Goal: Task Accomplishment & Management: Manage account settings

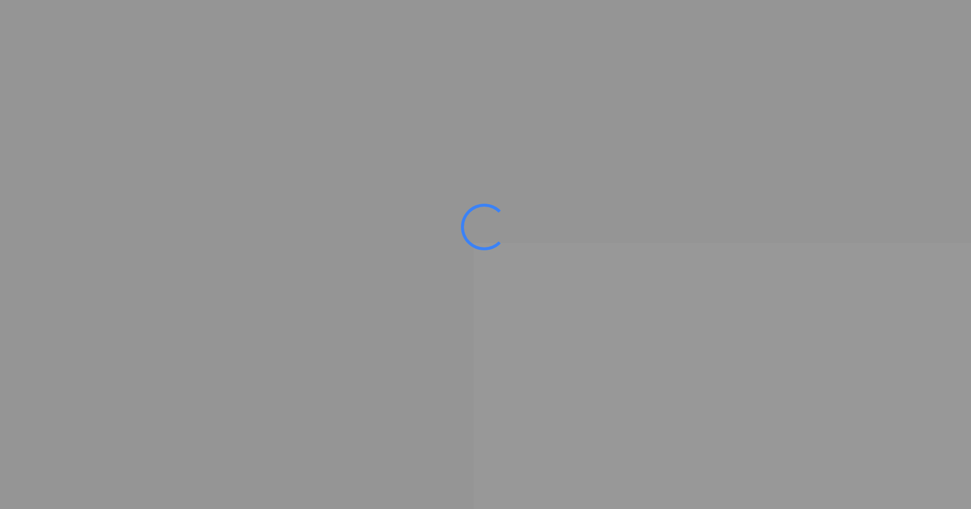
click at [35, 286] on ms-splash-screen at bounding box center [485, 254] width 971 height 509
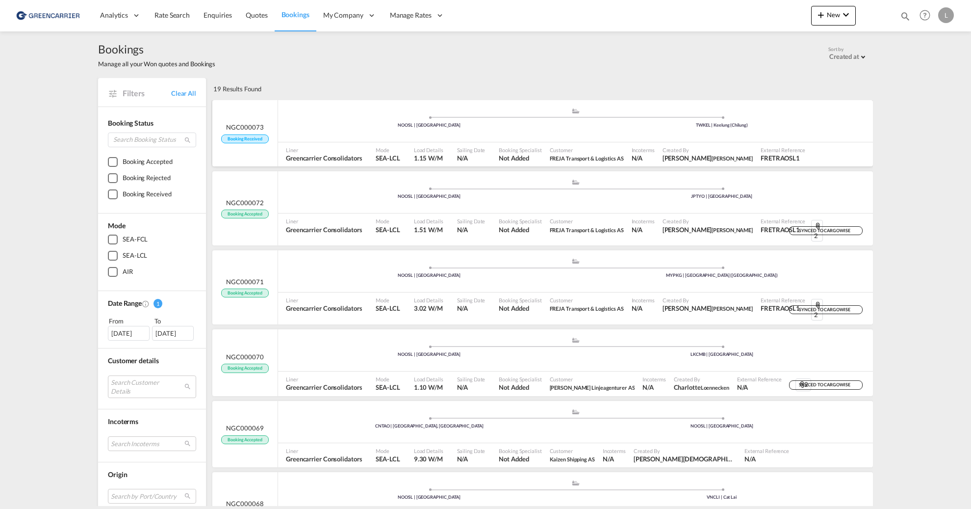
click at [319, 129] on div ".a{fill:#aaa8ad;} .a{fill:#aaa8ad;} NOOSL | [GEOGRAPHIC_DATA] TWKEL | Keelung (…" at bounding box center [575, 121] width 595 height 29
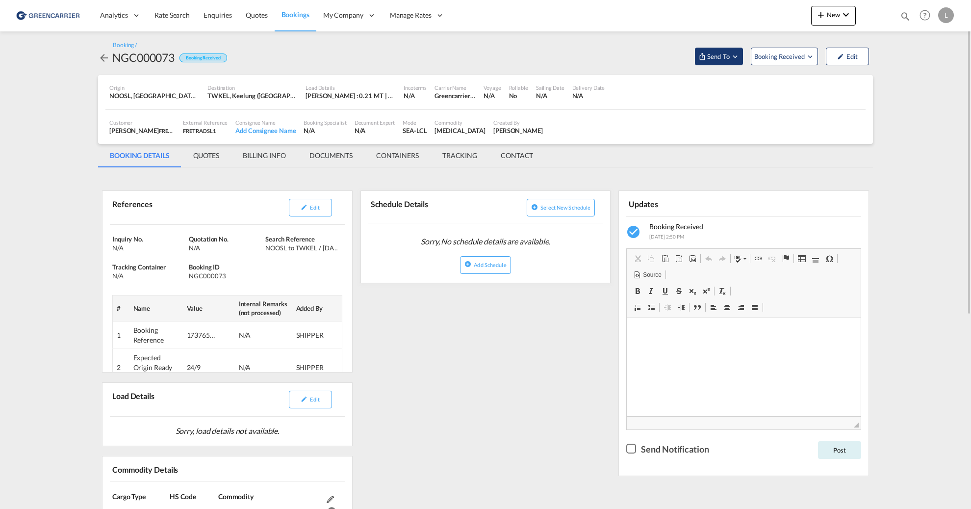
click at [723, 55] on span "Send To" at bounding box center [718, 57] width 25 height 10
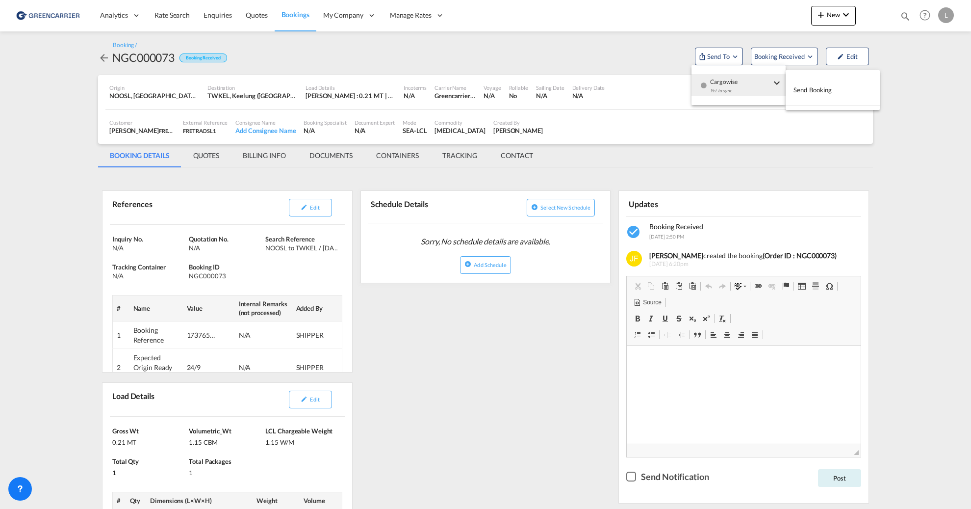
click at [809, 91] on span "Send Booking" at bounding box center [813, 90] width 39 height 16
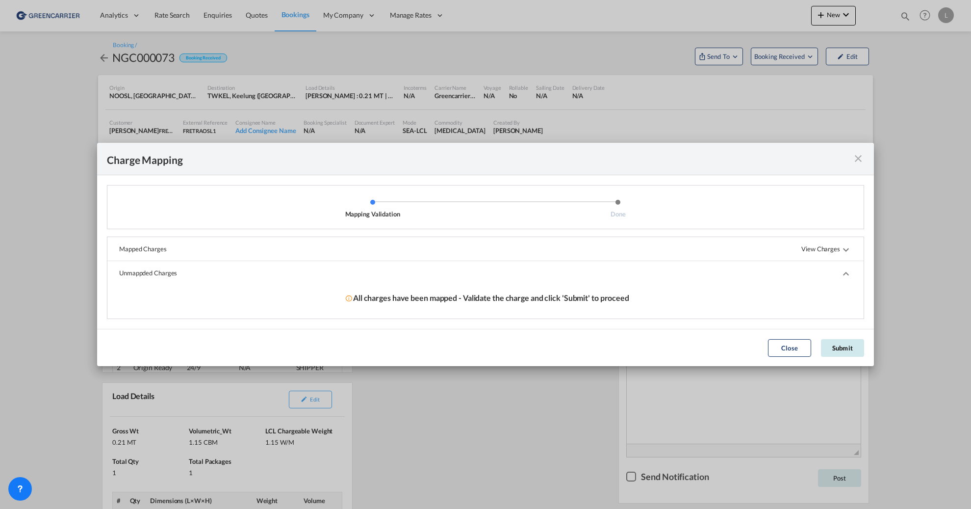
click at [860, 340] on button "Submit" at bounding box center [842, 348] width 43 height 18
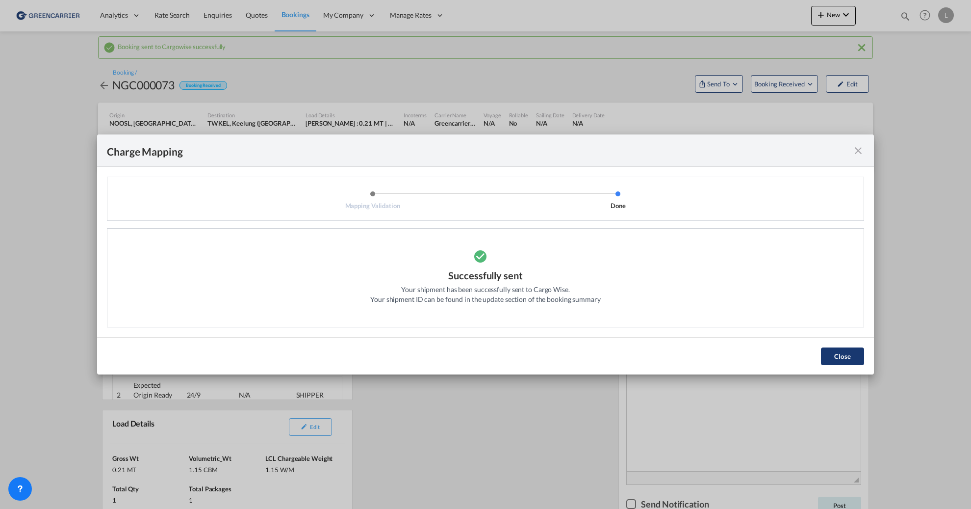
click at [838, 355] on button "Close" at bounding box center [842, 356] width 43 height 18
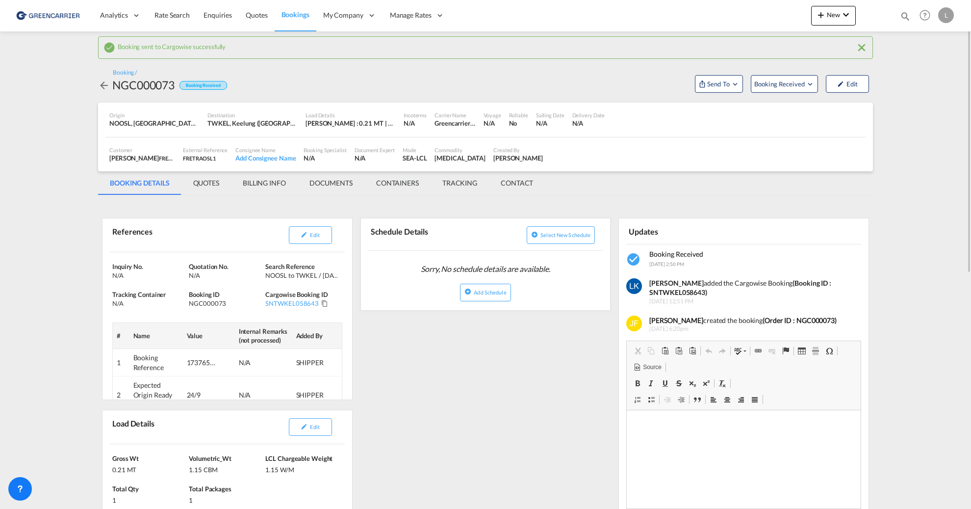
click at [685, 292] on strong "(Booking ID : SNTWKEL058643)" at bounding box center [741, 288] width 182 height 18
copy strong "SNTWKEL058643"
drag, startPoint x: 53, startPoint y: 197, endPoint x: 199, endPoint y: 223, distance: 148.0
click at [53, 197] on md-content "Analytics Reports Dashboard Rate Search Enquiries Quotes Bookings" at bounding box center [485, 254] width 971 height 509
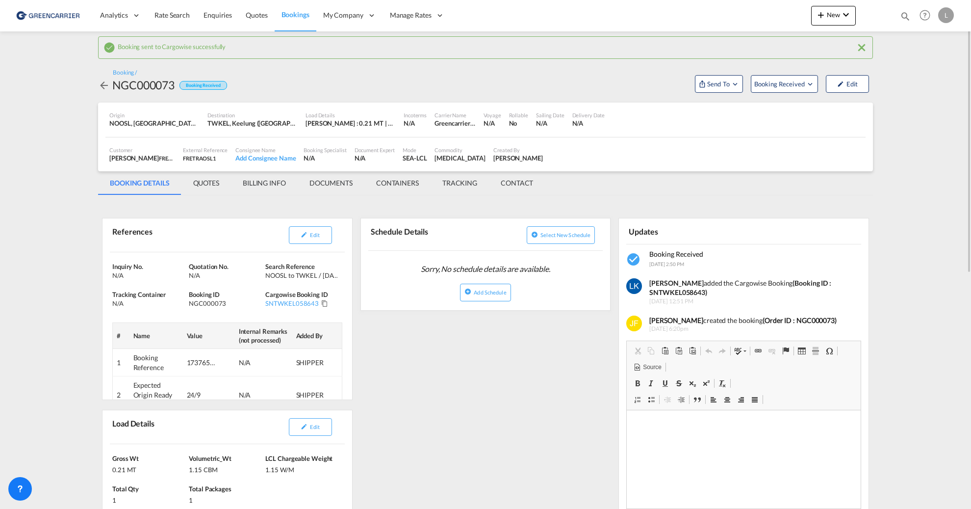
click at [125, 89] on div "NGC000073" at bounding box center [143, 85] width 62 height 16
copy div "NGC000073"
drag, startPoint x: 67, startPoint y: 253, endPoint x: 118, endPoint y: 239, distance: 53.4
click at [67, 253] on md-content "Analytics Reports Dashboard Rate Search Enquiries Quotes Bookings" at bounding box center [485, 254] width 971 height 509
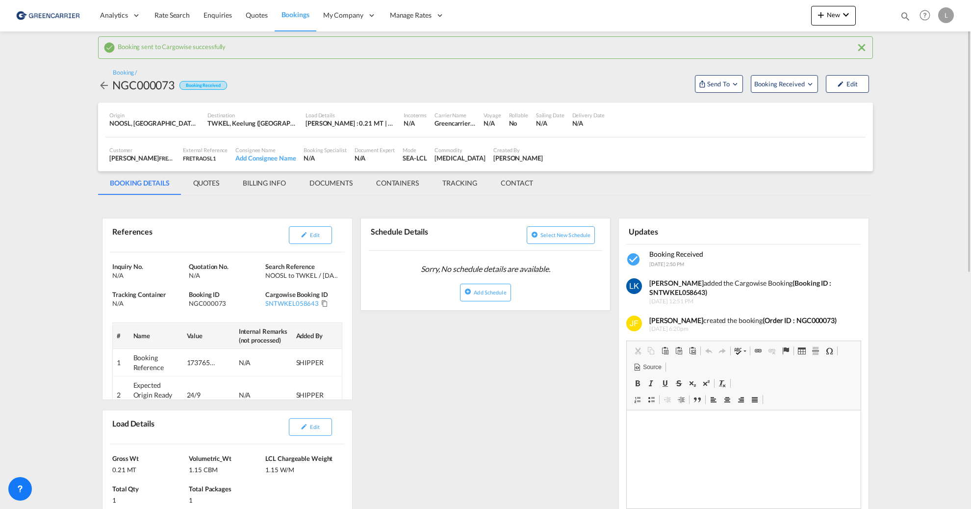
click at [341, 181] on md-tab-item "DOCUMENTS" at bounding box center [331, 183] width 67 height 24
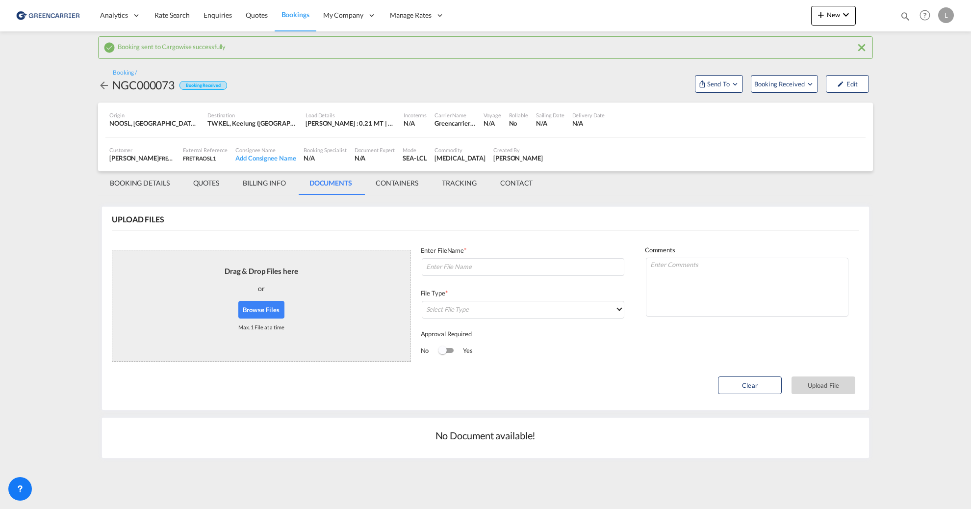
click at [278, 304] on button "Browse Files" at bounding box center [261, 310] width 46 height 18
click at [478, 268] on input at bounding box center [523, 267] width 203 height 18
paste input "SNTWKEL058643"
type input "SNTWKEL058643 labels"
click at [470, 314] on md-select "Select File Type DO/CRO Draft B/L Freight Invoice Commercial Invoice Original B…" at bounding box center [523, 310] width 203 height 18
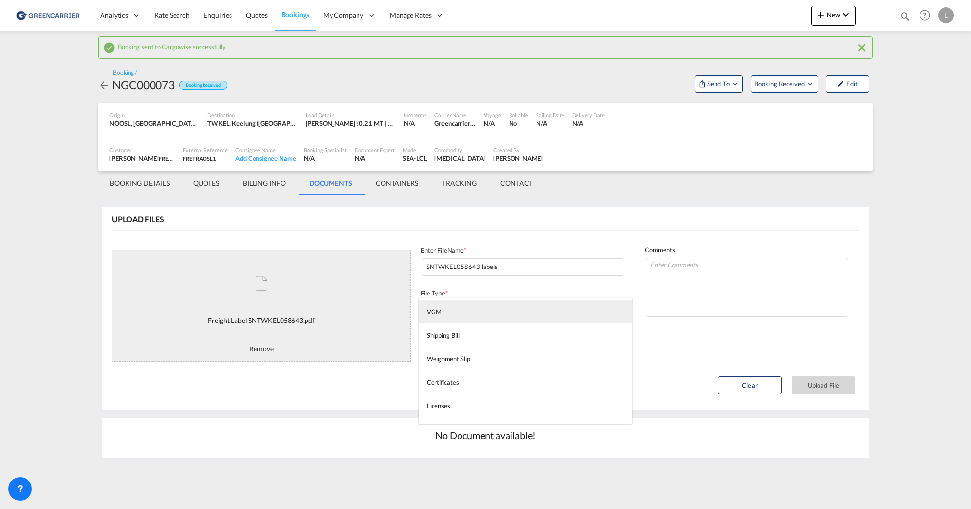
scroll to position [245, 0]
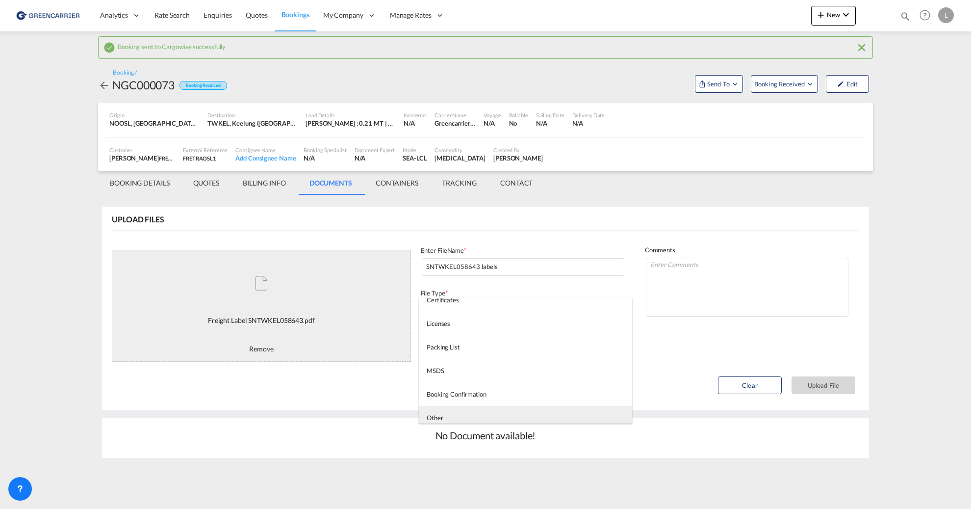
click at [470, 419] on md-option "Other" at bounding box center [525, 418] width 213 height 24
click at [832, 384] on button "Upload File" at bounding box center [824, 385] width 64 height 18
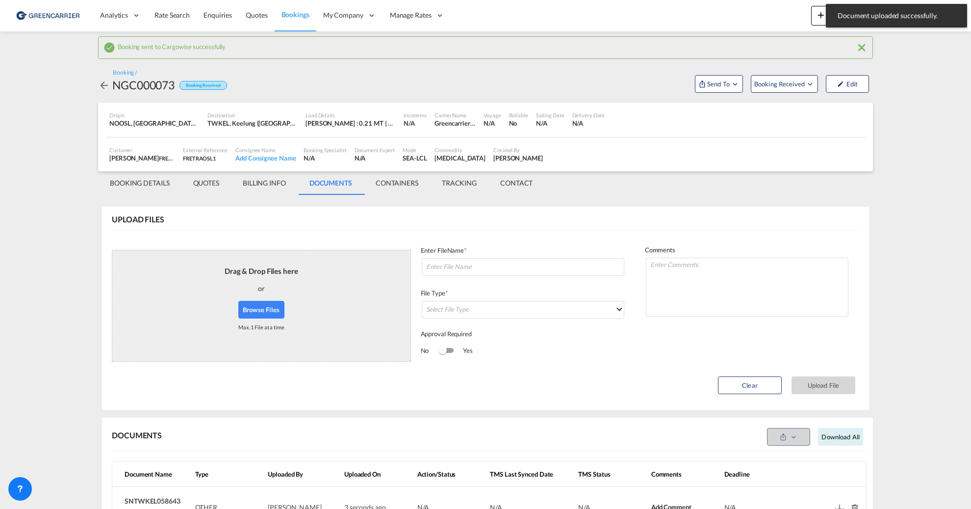
click at [248, 311] on button "Browse Files" at bounding box center [261, 310] width 46 height 18
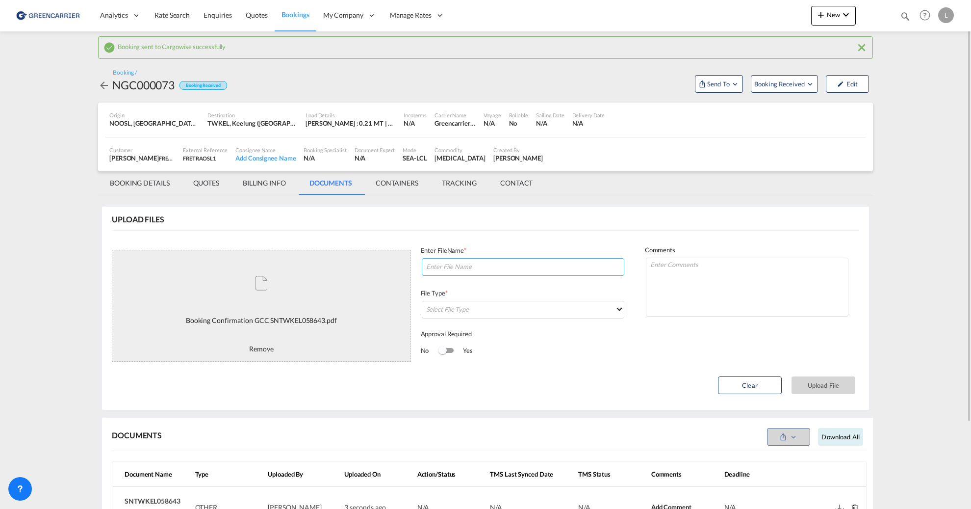
click at [475, 274] on input at bounding box center [523, 267] width 203 height 18
paste input "SNTWKEL058643"
type input "SNTWKEL058643 BC"
click at [506, 302] on md-select "Select File Type" at bounding box center [523, 310] width 203 height 18
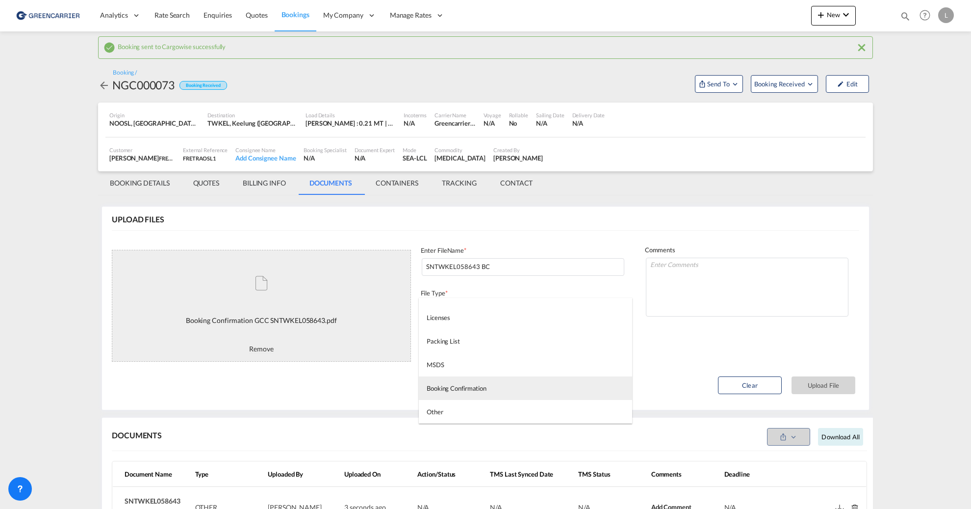
click at [479, 387] on div "Booking Confirmation" at bounding box center [457, 388] width 60 height 9
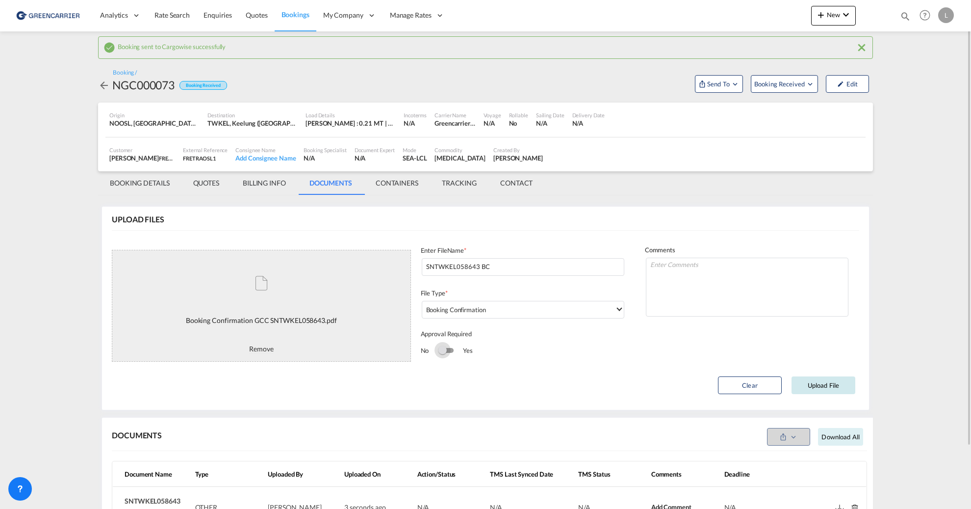
click at [842, 388] on button "Upload File" at bounding box center [824, 385] width 64 height 18
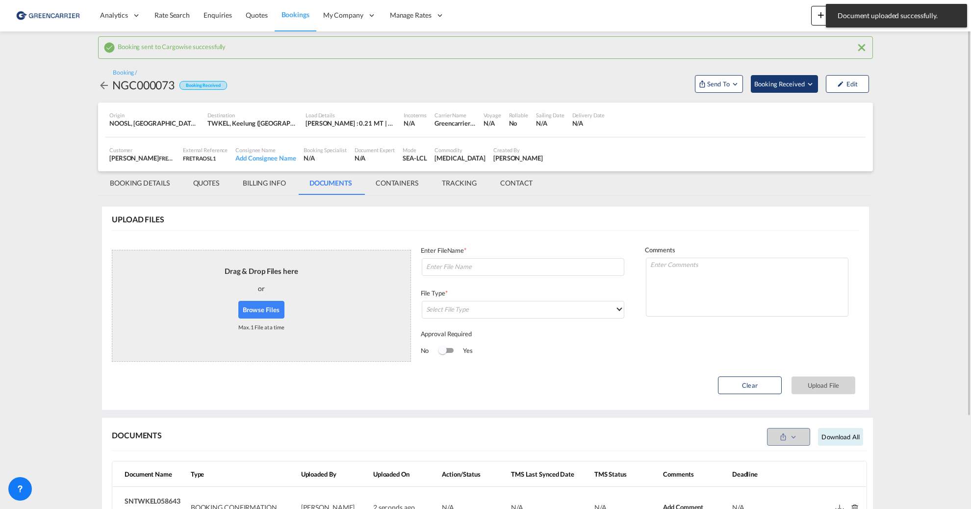
click at [786, 86] on span "Booking Received" at bounding box center [781, 84] width 52 height 10
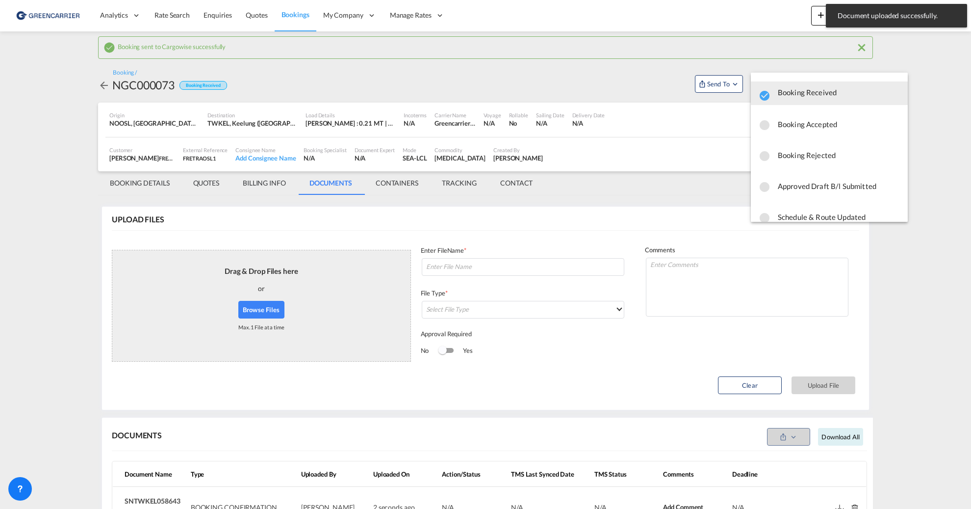
click at [809, 129] on span "Booking Accepted" at bounding box center [839, 124] width 122 height 18
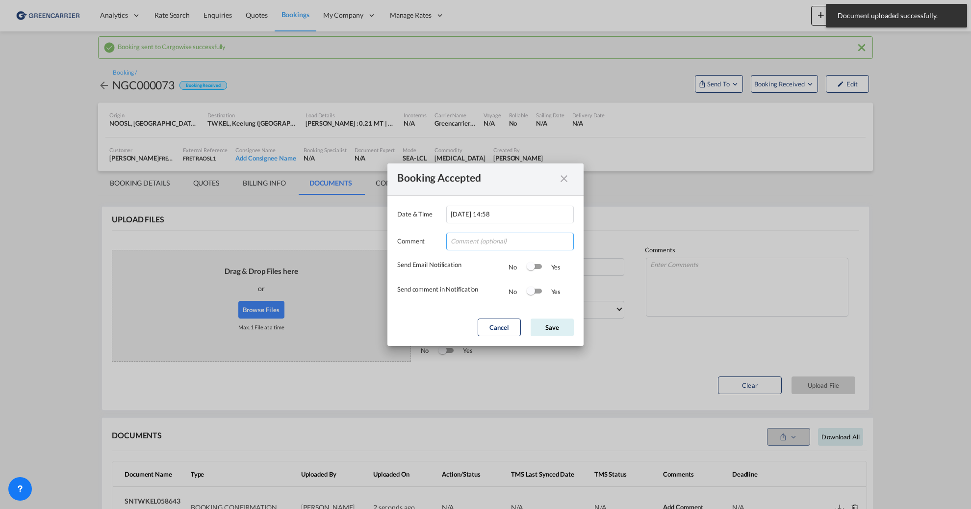
click at [482, 237] on input "Date & ..." at bounding box center [510, 242] width 128 height 18
type input "Takk for booking. Dokumenter vedlagt."
drag, startPoint x: 538, startPoint y: 266, endPoint x: 536, endPoint y: 291, distance: 25.1
click at [538, 268] on div "Switch 1" at bounding box center [534, 266] width 15 height 5
click at [536, 293] on div "Switch 2" at bounding box center [534, 290] width 15 height 5
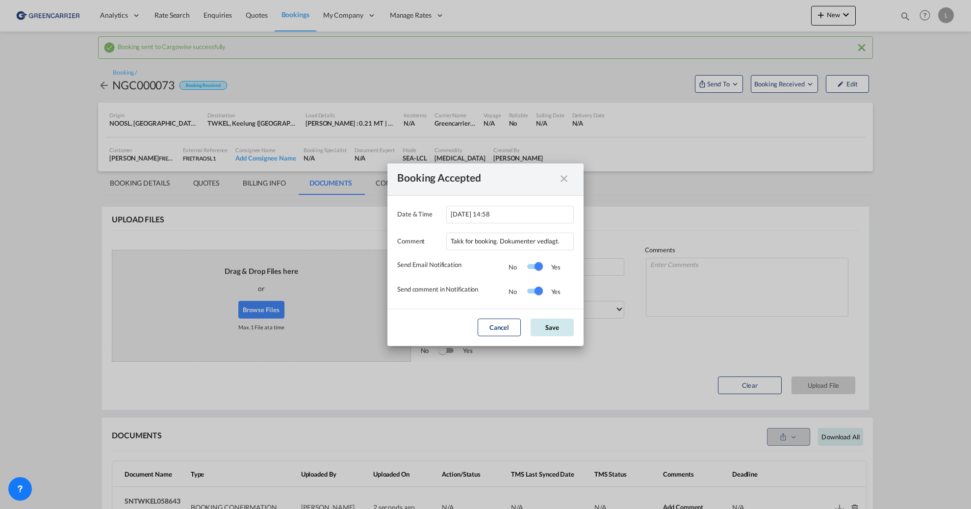
click at [549, 319] on button "Save" at bounding box center [552, 327] width 43 height 18
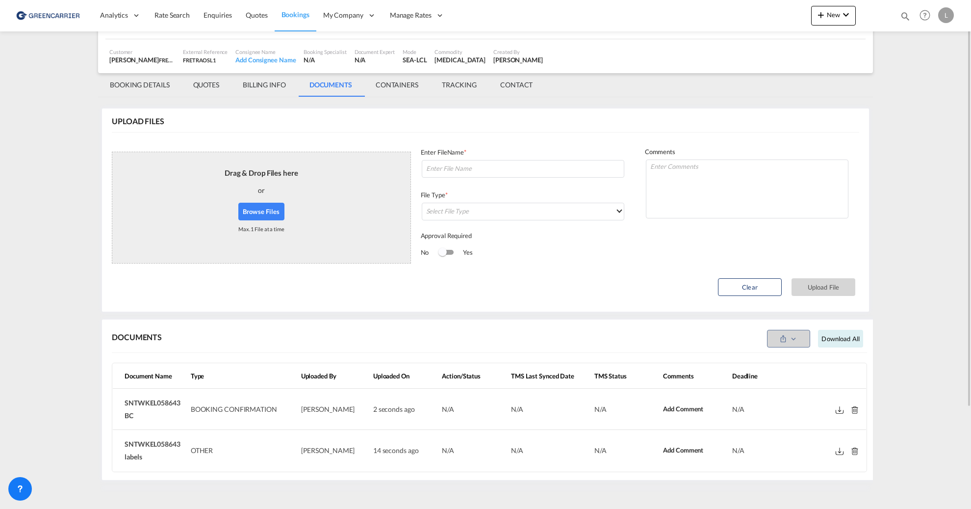
scroll to position [0, 0]
